Goal: Task Accomplishment & Management: Complete application form

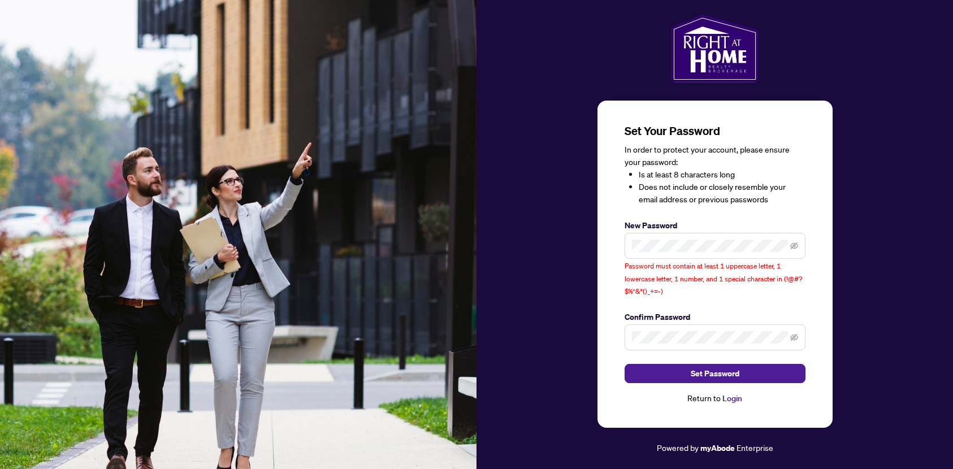
drag, startPoint x: 708, startPoint y: 253, endPoint x: 602, endPoint y: 241, distance: 107.0
click at [602, 241] on div "Set Your Password In order to protect your account, please ensure your password…" at bounding box center [715, 264] width 235 height 327
click at [719, 252] on span at bounding box center [715, 246] width 181 height 26
drag, startPoint x: 719, startPoint y: 252, endPoint x: 634, endPoint y: 254, distance: 84.9
click at [634, 254] on span at bounding box center [715, 246] width 181 height 26
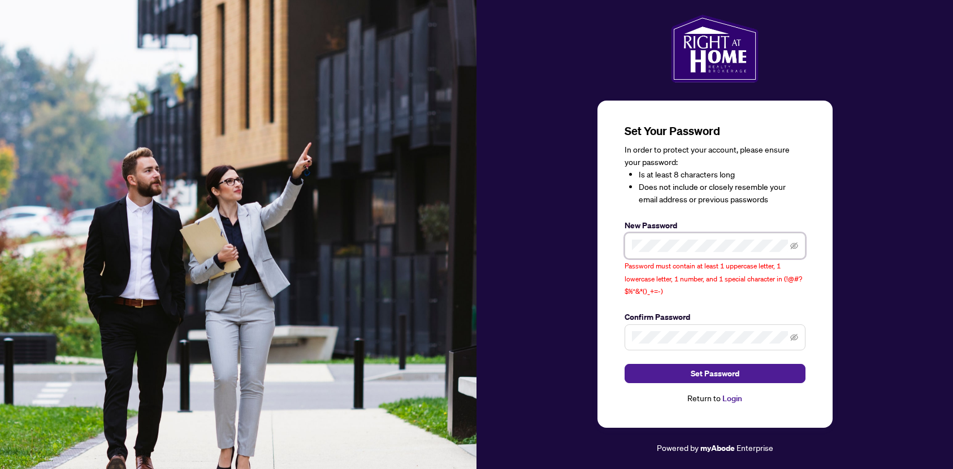
click at [696, 252] on span at bounding box center [715, 246] width 181 height 26
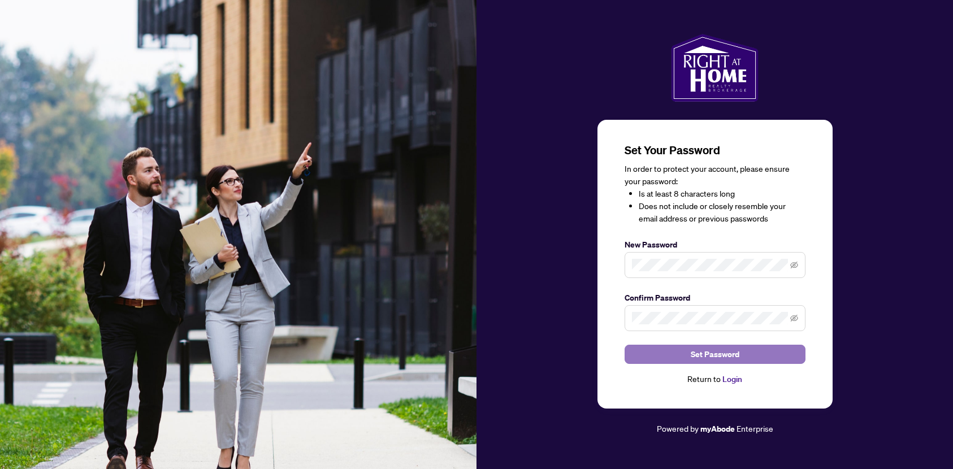
click at [725, 347] on span "Set Password" at bounding box center [715, 355] width 49 height 18
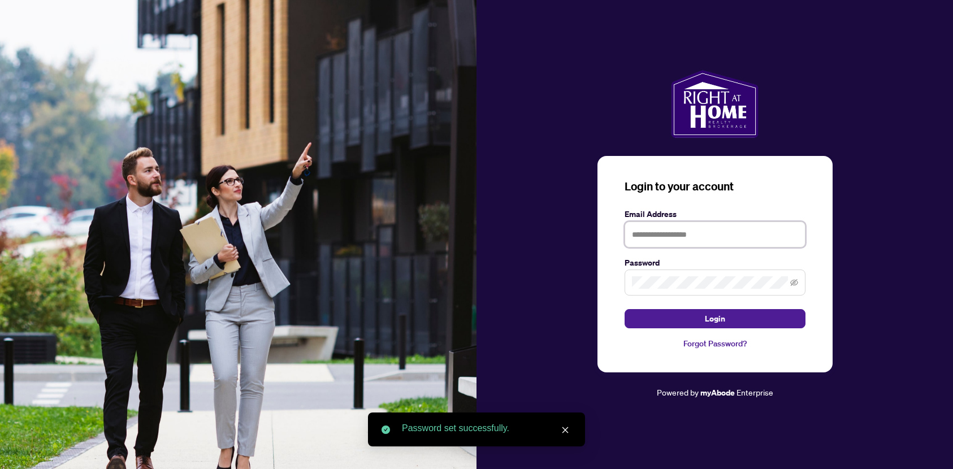
click at [681, 232] on input "text" at bounding box center [715, 235] width 181 height 26
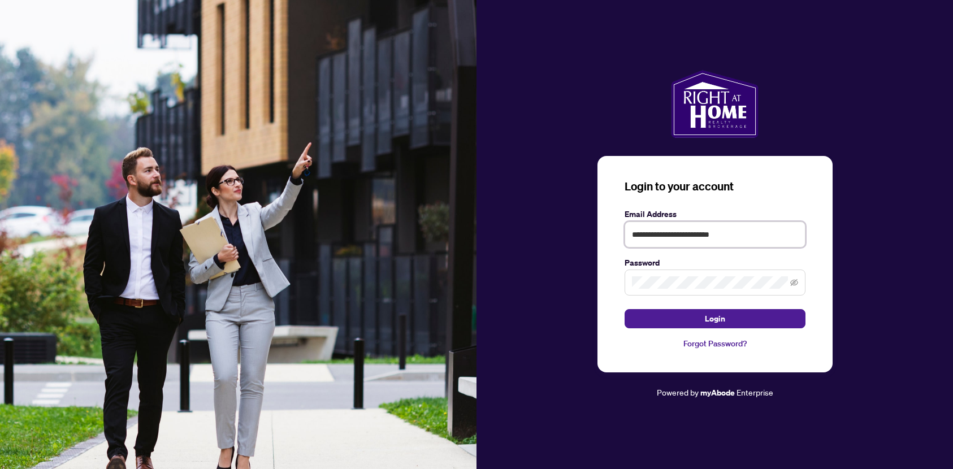
type input "**********"
click at [625, 309] on button "Login" at bounding box center [715, 318] width 181 height 19
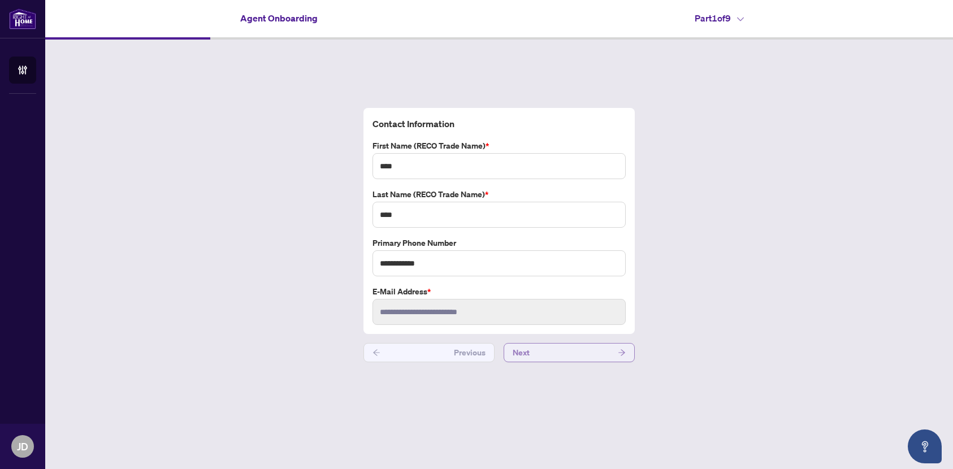
click at [552, 353] on button "Next" at bounding box center [569, 352] width 131 height 19
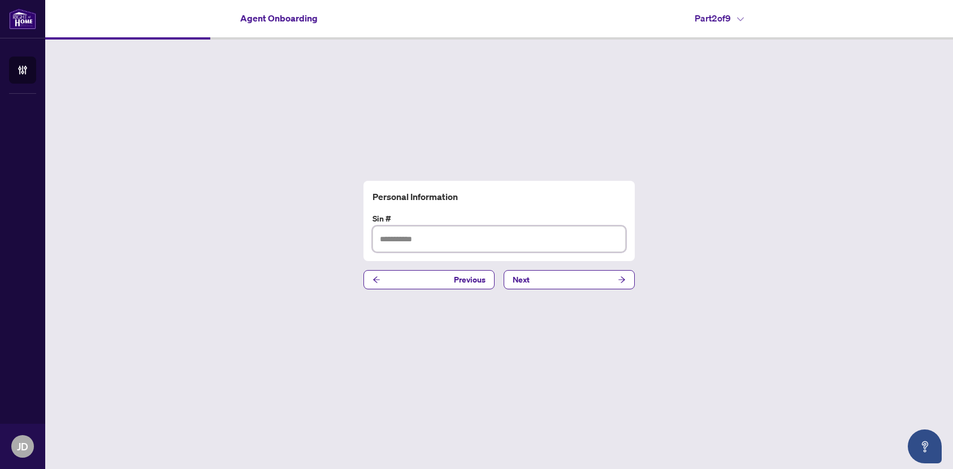
click at [504, 234] on input "text" at bounding box center [499, 239] width 253 height 26
type input "***"
click at [536, 286] on button "Next" at bounding box center [569, 279] width 131 height 19
click at [525, 235] on input "text" at bounding box center [499, 239] width 253 height 26
type input "***"
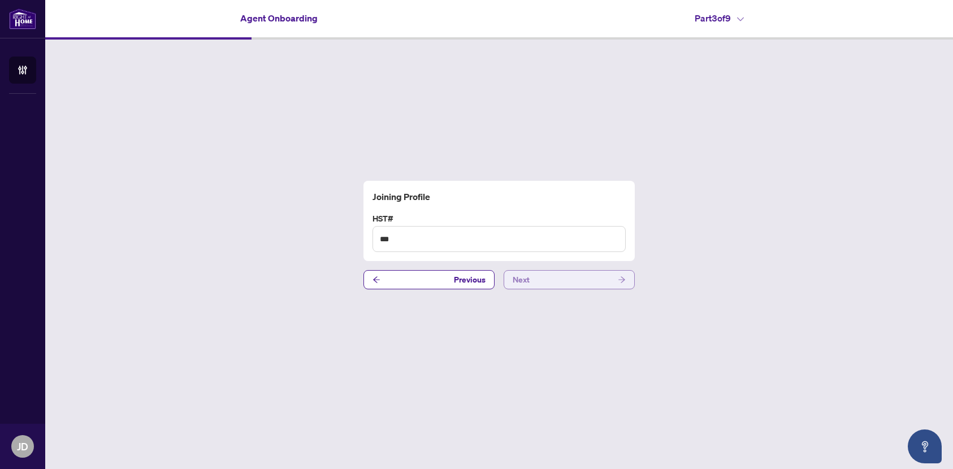
click at [546, 271] on button "Next" at bounding box center [569, 279] width 131 height 19
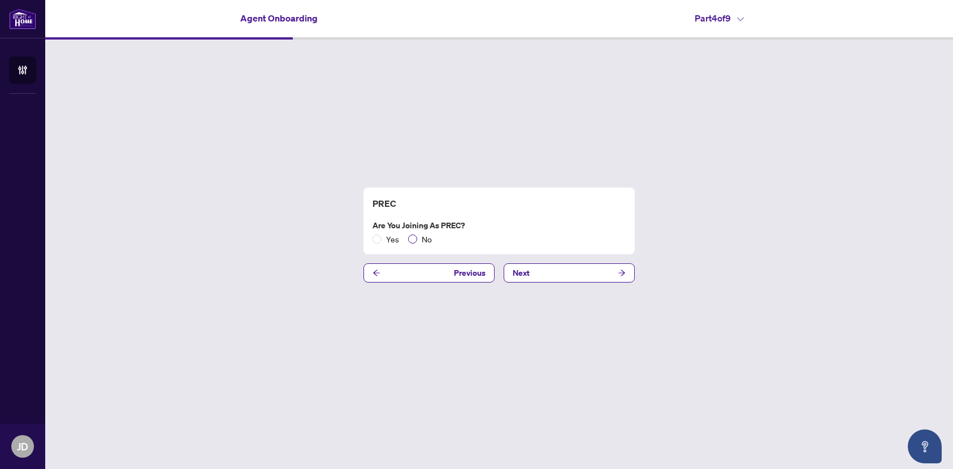
click at [420, 235] on span "No" at bounding box center [426, 239] width 19 height 12
click at [550, 280] on button "Next" at bounding box center [569, 273] width 131 height 19
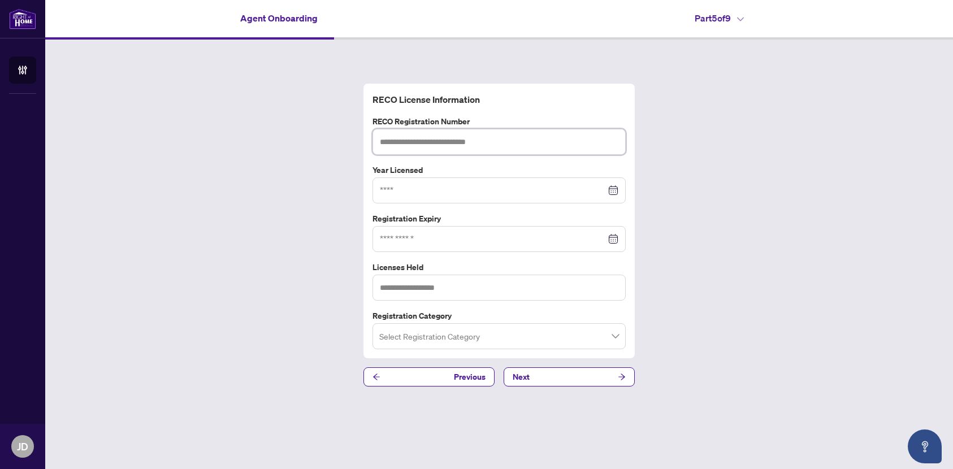
click at [485, 149] on input "text" at bounding box center [499, 142] width 253 height 26
click at [552, 373] on button "Next" at bounding box center [569, 377] width 131 height 19
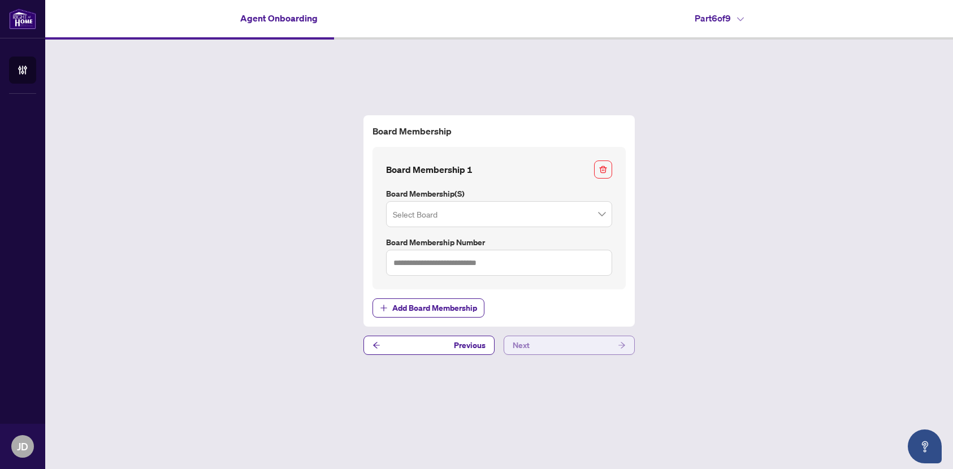
click at [558, 351] on button "Next" at bounding box center [569, 345] width 131 height 19
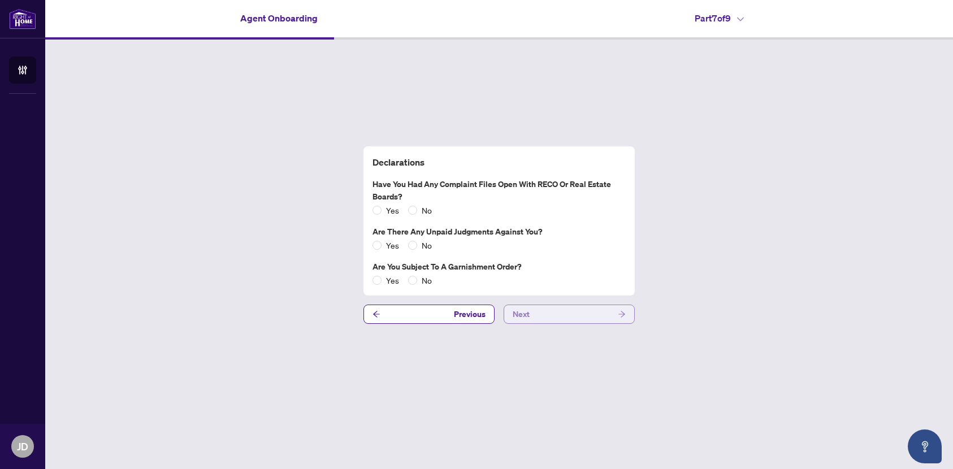
click at [516, 320] on span "Next" at bounding box center [521, 314] width 17 height 18
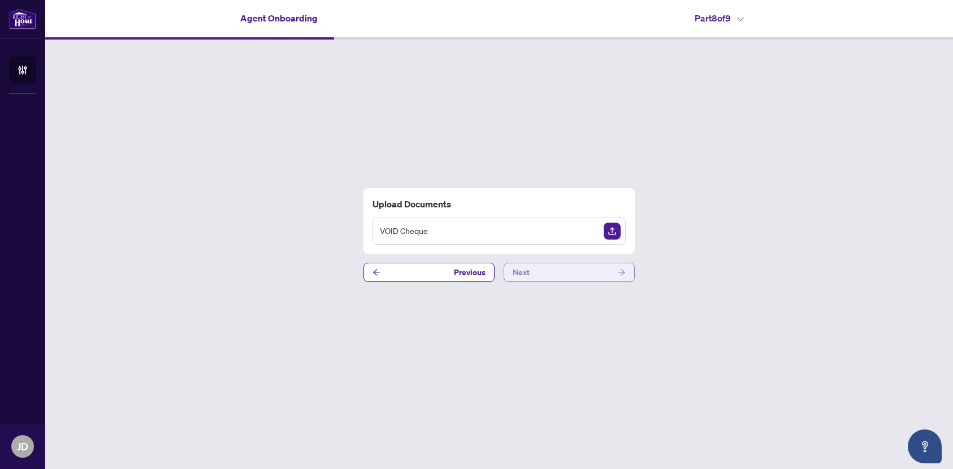
click at [534, 274] on button "Next" at bounding box center [569, 272] width 131 height 19
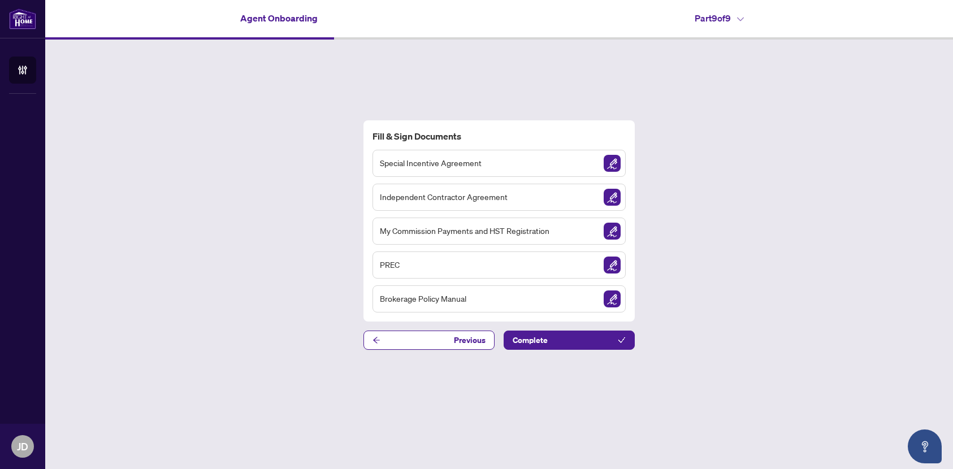
click at [607, 162] on img "Sign Document" at bounding box center [612, 163] width 17 height 17
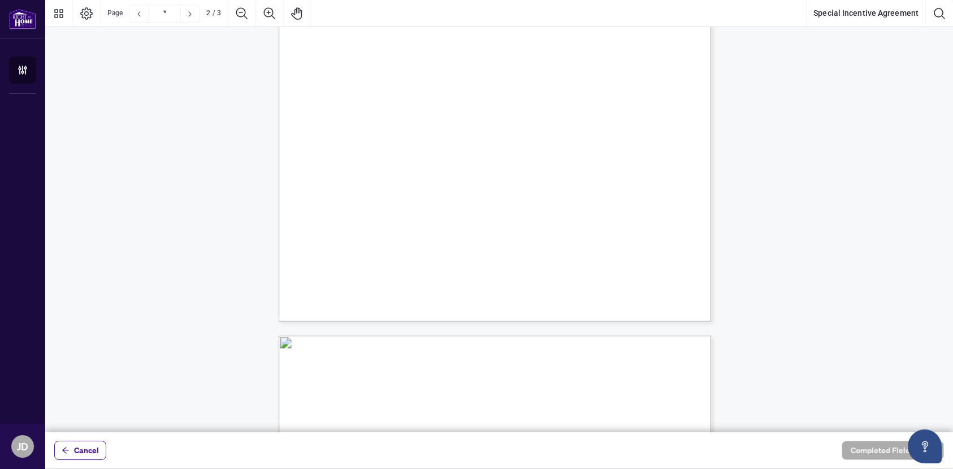
type input "*"
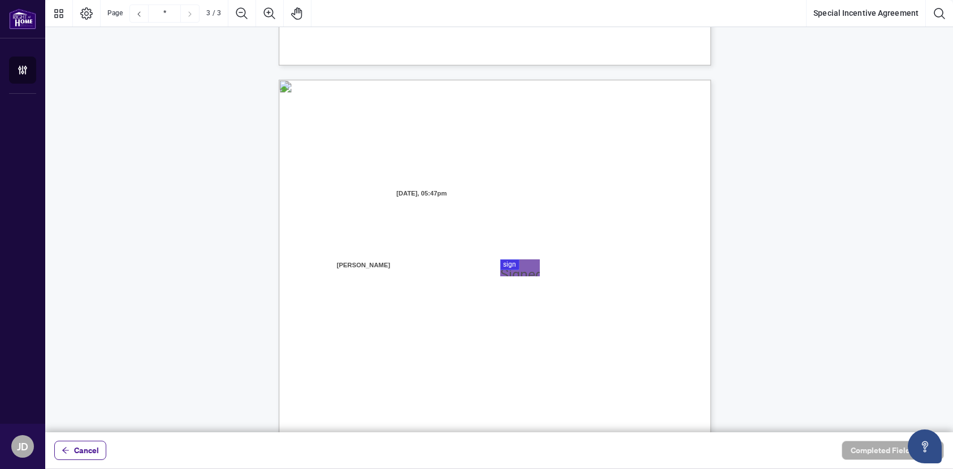
scroll to position [1125, 0]
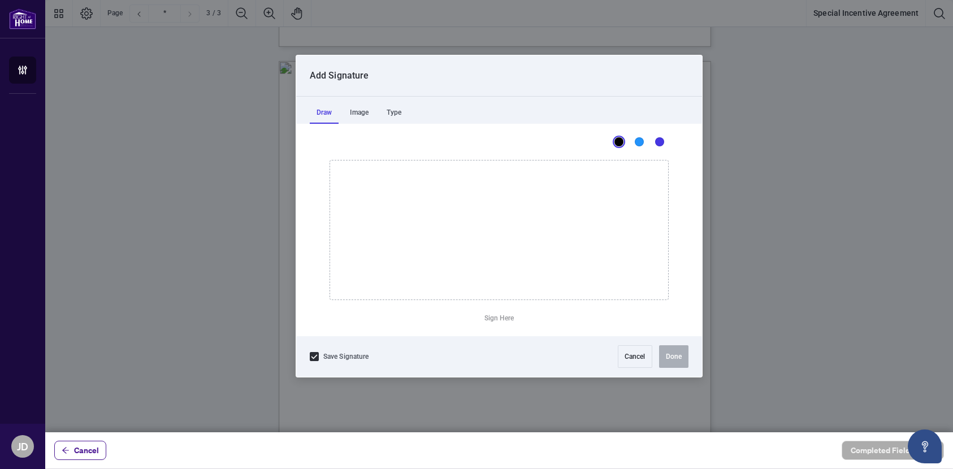
click at [523, 247] on div at bounding box center [499, 216] width 908 height 433
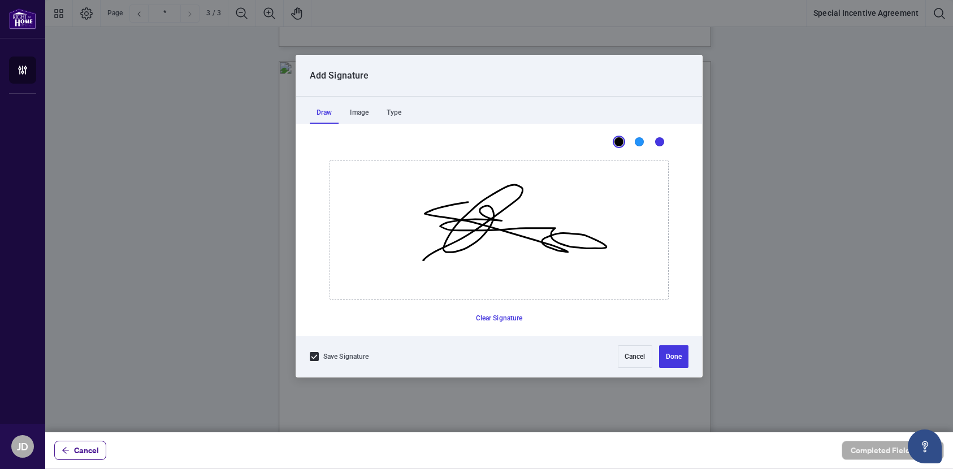
drag, startPoint x: 424, startPoint y: 260, endPoint x: 613, endPoint y: 205, distance: 196.5
click at [570, 201] on icon "Drawing canvas" at bounding box center [499, 230] width 338 height 139
click at [671, 361] on button "Done" at bounding box center [673, 357] width 29 height 23
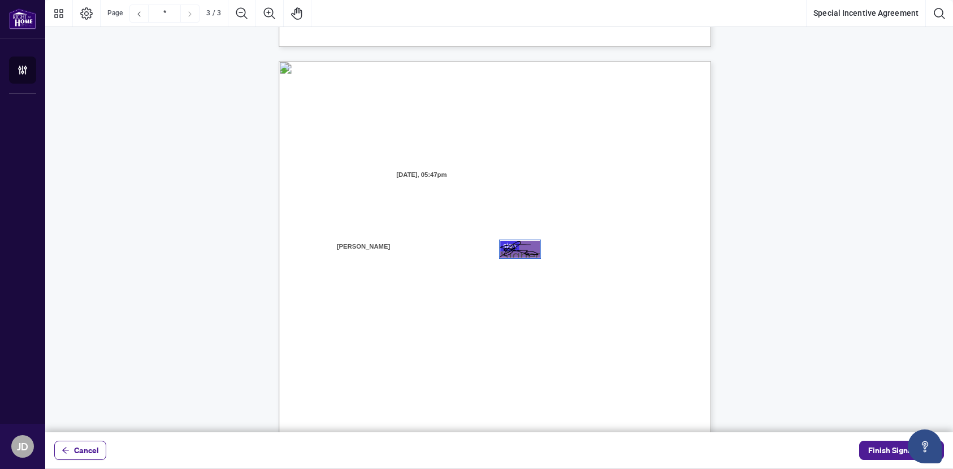
scroll to position [1325, 0]
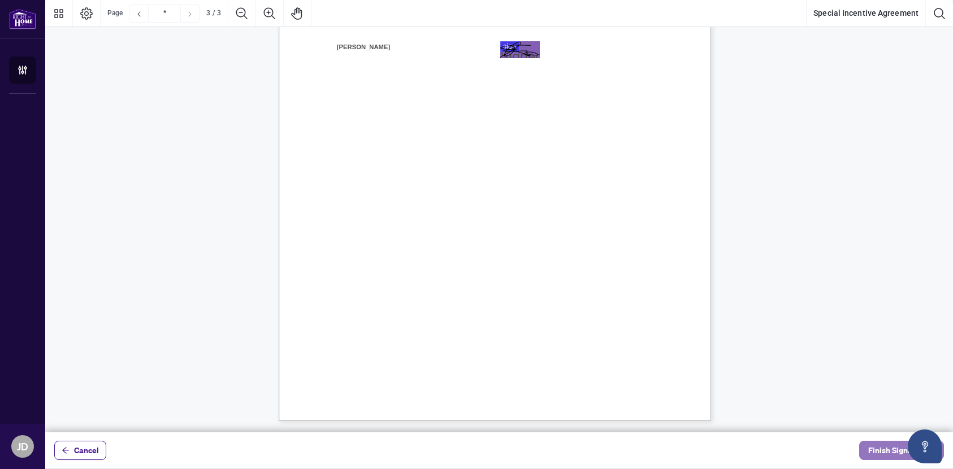
click at [880, 444] on span "Finish Signing" at bounding box center [894, 451] width 51 height 18
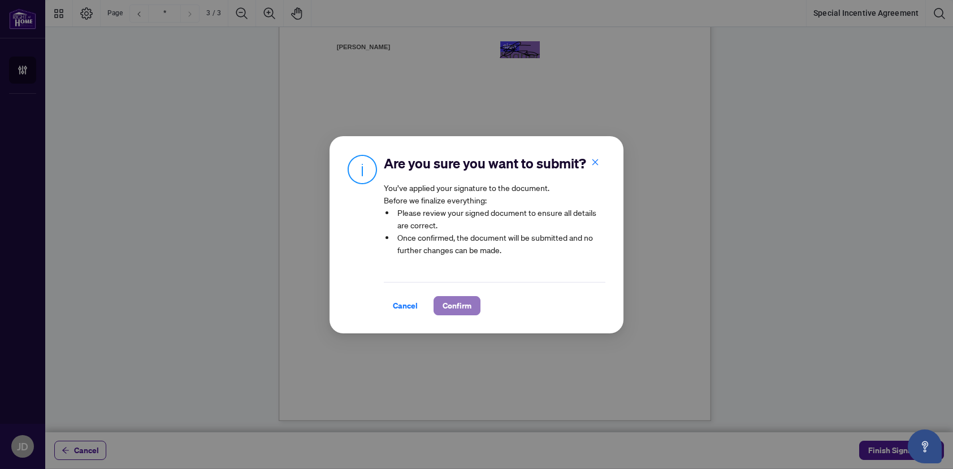
click at [447, 299] on span "Confirm" at bounding box center [457, 306] width 29 height 18
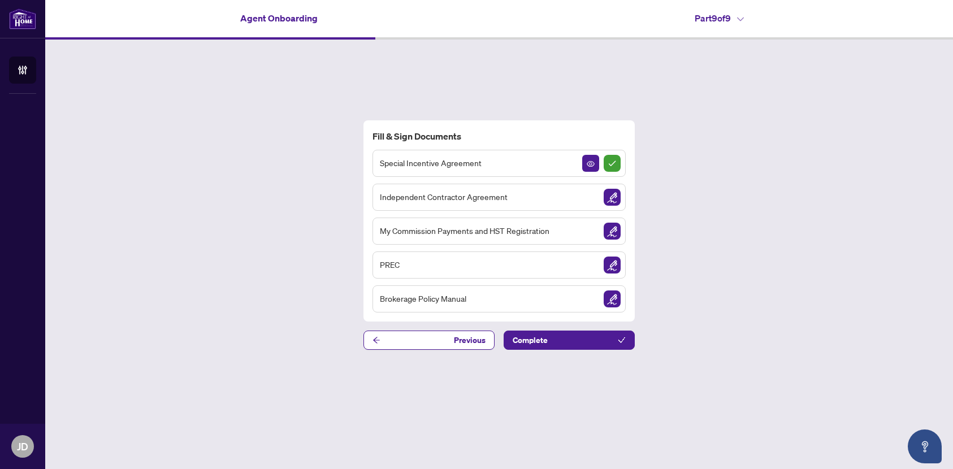
click at [211, 250] on div "Fill & Sign Documents Special Incentive Agreement Independent Contractor Agreem…" at bounding box center [499, 235] width 908 height 391
click at [608, 338] on button "Complete" at bounding box center [569, 340] width 131 height 19
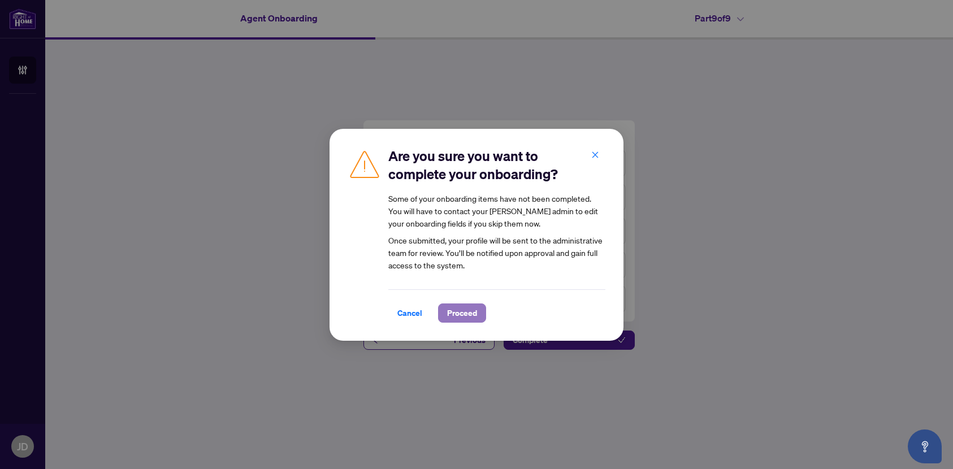
click at [464, 314] on span "Proceed" at bounding box center [462, 313] width 30 height 18
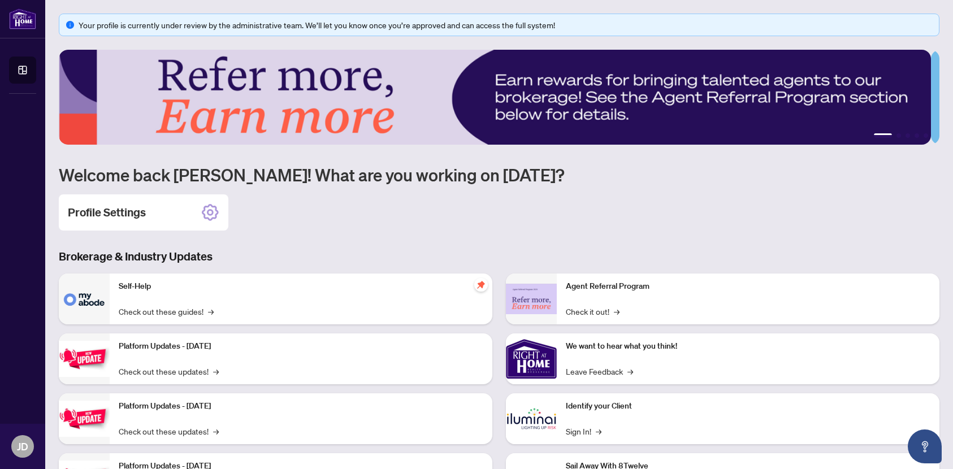
drag, startPoint x: 682, startPoint y: 100, endPoint x: 432, endPoint y: 137, distance: 252.8
click at [430, 139] on img at bounding box center [495, 97] width 873 height 95
click at [897, 136] on button "2" at bounding box center [899, 135] width 5 height 5
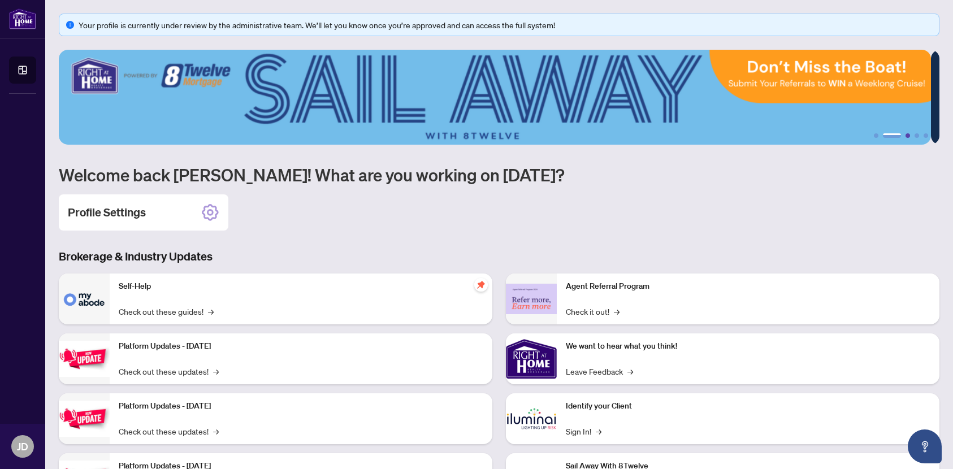
click at [906, 136] on button "3" at bounding box center [908, 135] width 5 height 5
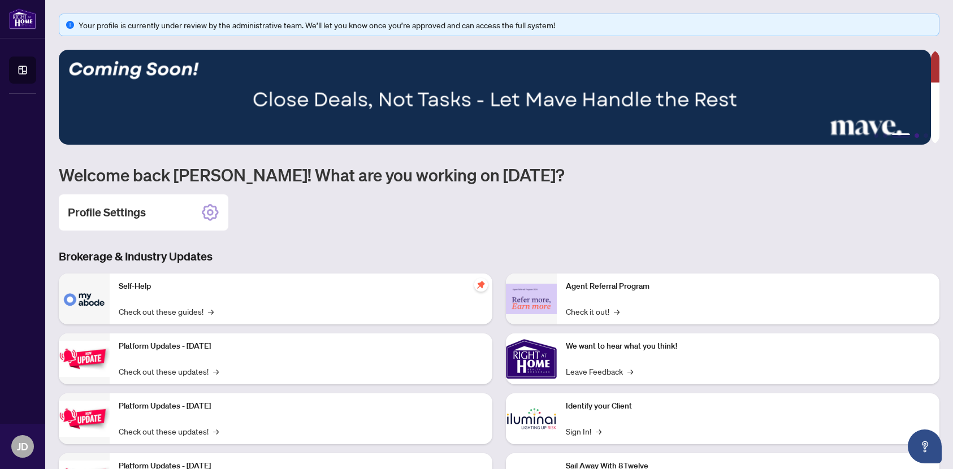
click at [915, 135] on button "4" at bounding box center [917, 135] width 5 height 5
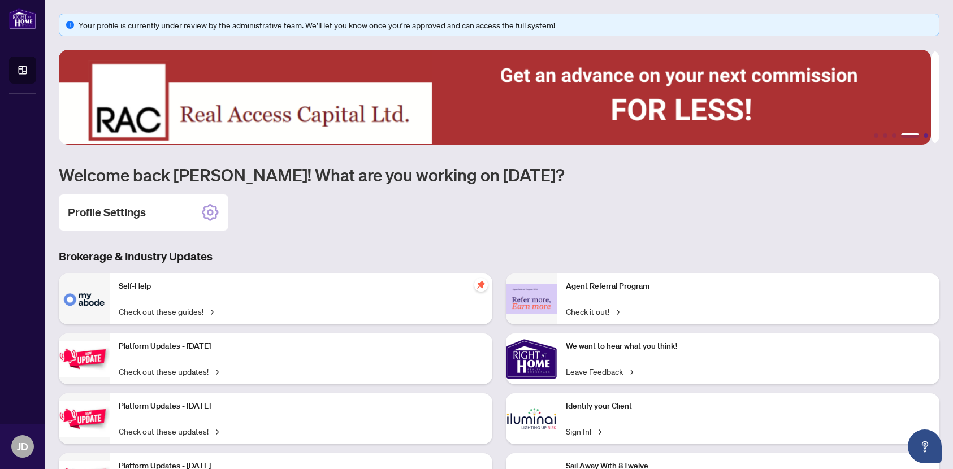
click at [924, 136] on button "5" at bounding box center [926, 135] width 5 height 5
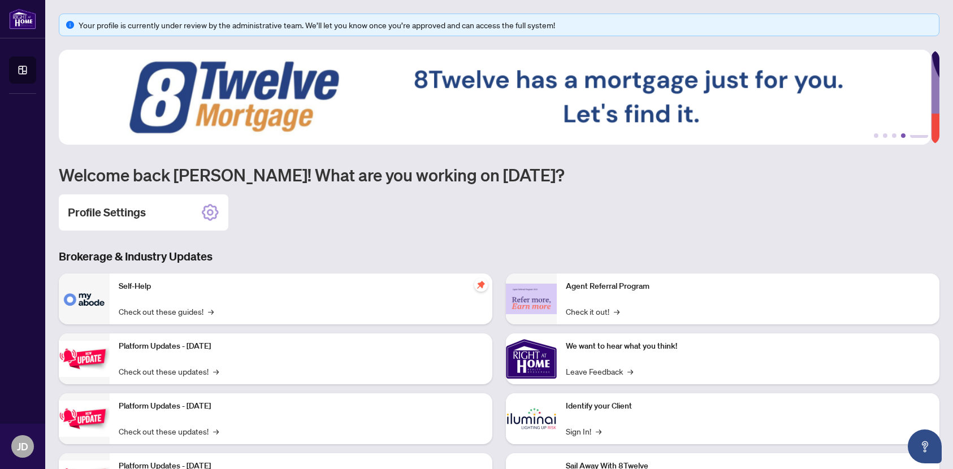
click at [901, 135] on button "4" at bounding box center [903, 135] width 5 height 5
